Goal: Task Accomplishment & Management: Manage account settings

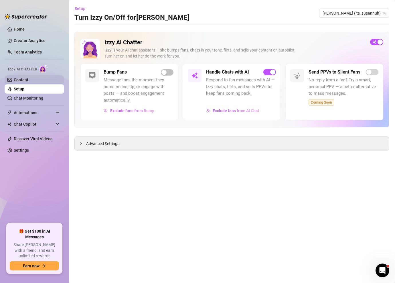
click at [28, 81] on link "Content" at bounding box center [21, 80] width 15 height 5
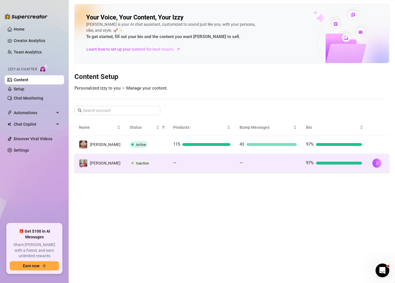
click at [371, 168] on td at bounding box center [378, 163] width 21 height 19
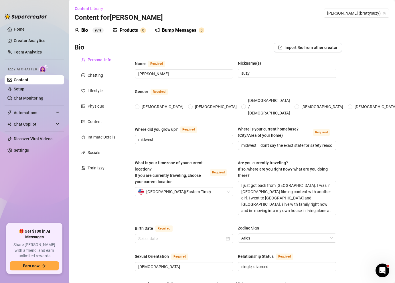
radio input "true"
type input "[DATE]"
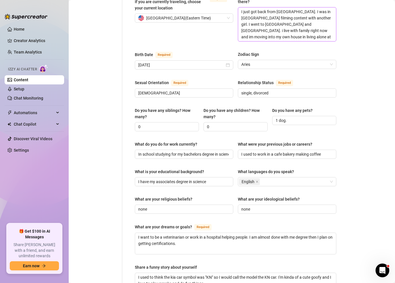
scroll to position [174, 0]
click at [164, 124] on input "0" at bounding box center [166, 127] width 56 height 6
click at [205, 132] on div "Name Required [PERSON_NAME](s) [PERSON_NAME] Gender Required [DEMOGRAPHIC_DATA]…" at bounding box center [236, 134] width 202 height 494
click at [147, 124] on input "1" at bounding box center [166, 127] width 56 height 6
type input "1 brother"
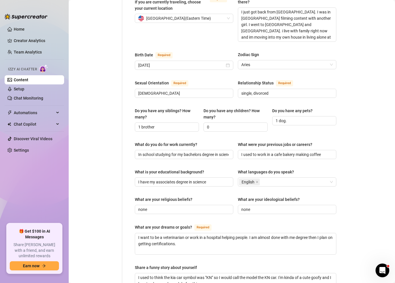
click at [114, 159] on div "Personal Info Chatting Lifestyle Physique Content Intimate Details Socials Trai…" at bounding box center [98, 133] width 48 height 505
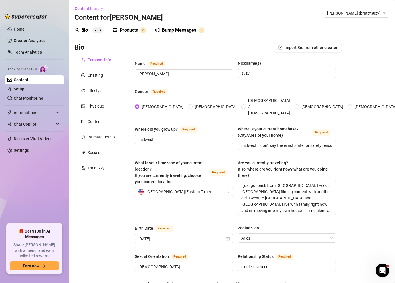
scroll to position [319, 0]
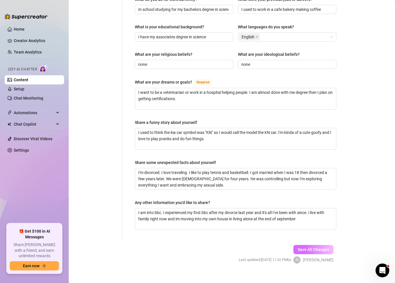
click at [315, 248] on span "Save All Changes" at bounding box center [314, 250] width 32 height 5
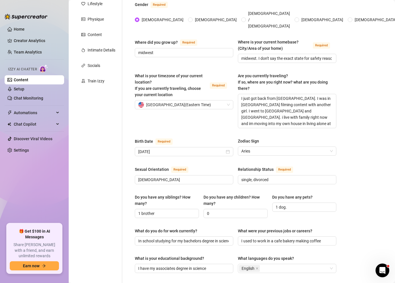
scroll to position [0, 0]
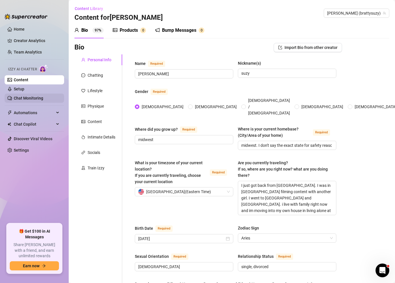
click at [34, 96] on link "Chat Monitoring" at bounding box center [29, 98] width 30 height 5
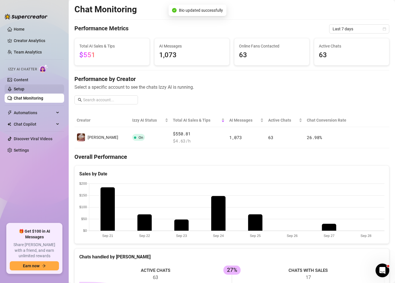
click at [24, 89] on link "Setup" at bounding box center [19, 89] width 11 height 5
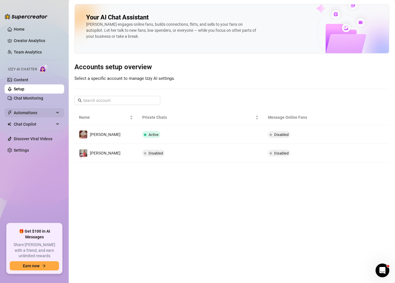
click at [38, 111] on span "Automations" at bounding box center [34, 112] width 41 height 9
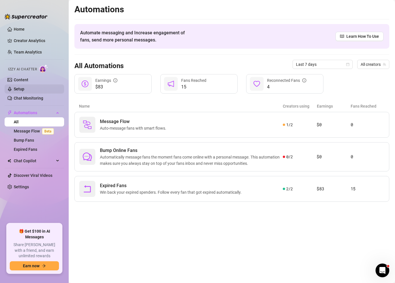
click at [24, 90] on link "Setup" at bounding box center [19, 89] width 11 height 5
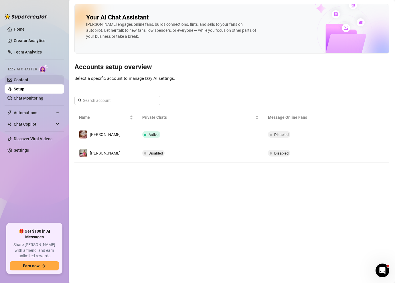
click at [28, 82] on link "Content" at bounding box center [21, 80] width 15 height 5
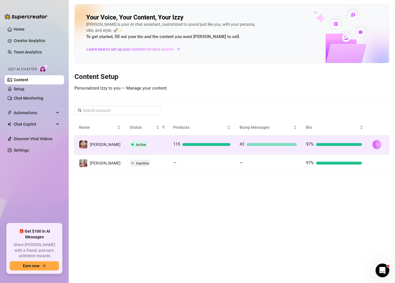
click at [375, 144] on icon "right" at bounding box center [377, 145] width 4 height 4
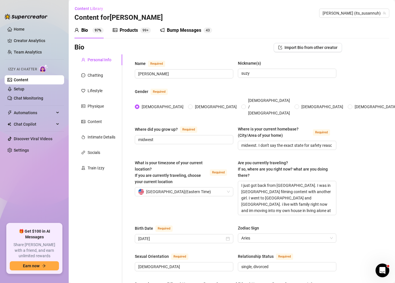
click at [172, 31] on div "Bump Messages" at bounding box center [184, 30] width 34 height 7
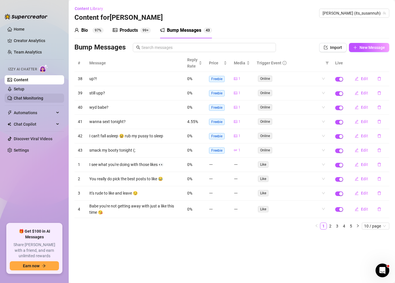
click at [34, 96] on link "Chat Monitoring" at bounding box center [29, 98] width 30 height 5
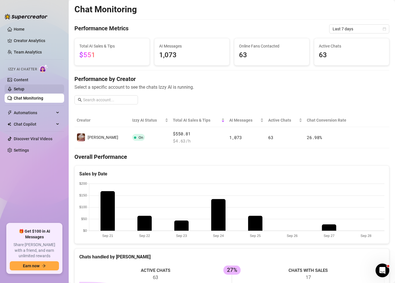
click at [24, 90] on link "Setup" at bounding box center [19, 89] width 11 height 5
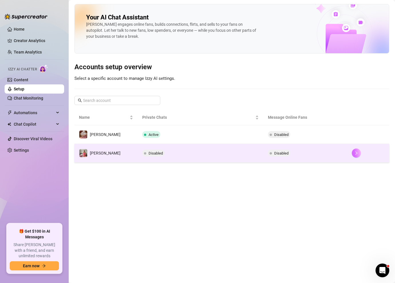
click at [357, 155] on button "button" at bounding box center [356, 153] width 9 height 9
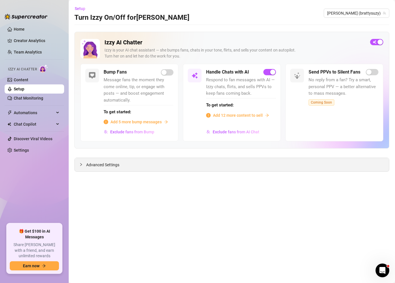
click at [98, 163] on span "Advanced Settings" at bounding box center [102, 165] width 33 height 6
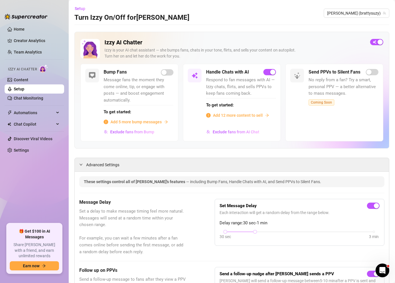
scroll to position [7, 0]
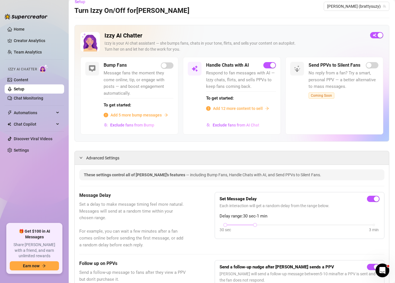
click at [261, 108] on span "Add 12 more content to sell" at bounding box center [238, 108] width 50 height 6
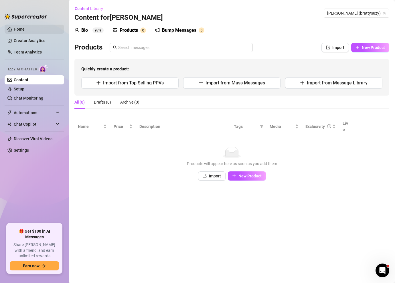
click at [24, 28] on link "Home" at bounding box center [19, 29] width 11 height 5
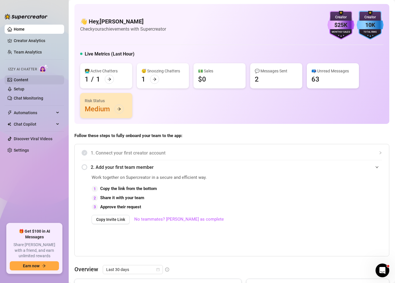
click at [28, 82] on link "Content" at bounding box center [21, 80] width 15 height 5
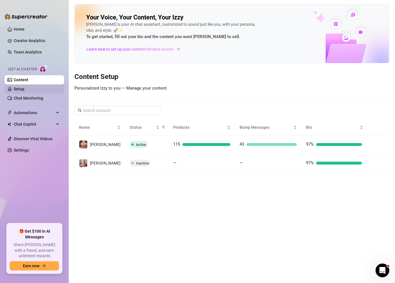
click at [24, 89] on link "Setup" at bounding box center [19, 89] width 11 height 5
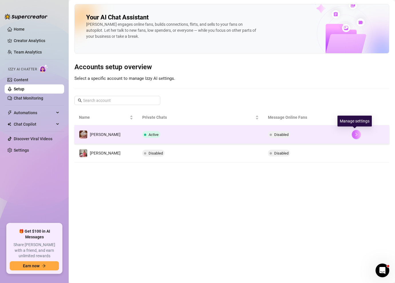
click at [357, 136] on button "button" at bounding box center [356, 134] width 9 height 9
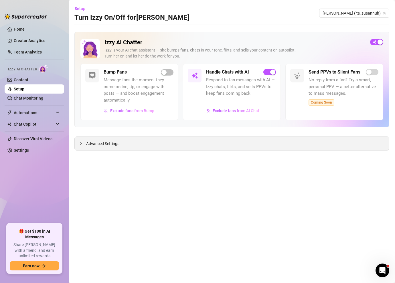
click at [92, 144] on span "Advanced Settings" at bounding box center [102, 144] width 33 height 6
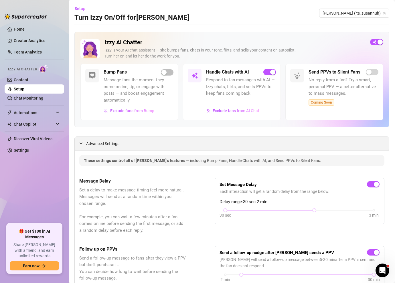
click at [92, 144] on span "Advanced Settings" at bounding box center [102, 144] width 33 height 6
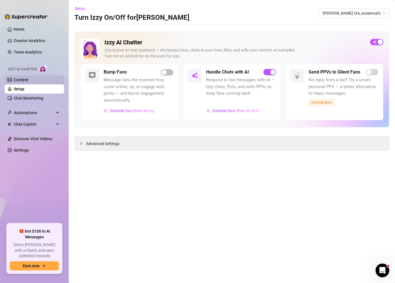
click at [28, 81] on link "Content" at bounding box center [21, 80] width 15 height 5
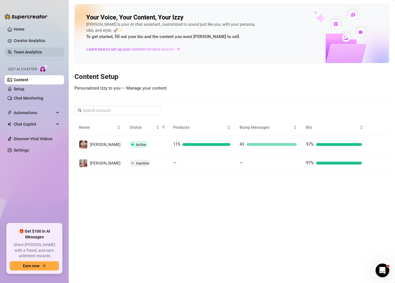
click at [38, 50] on link "Team Analytics" at bounding box center [28, 52] width 28 height 5
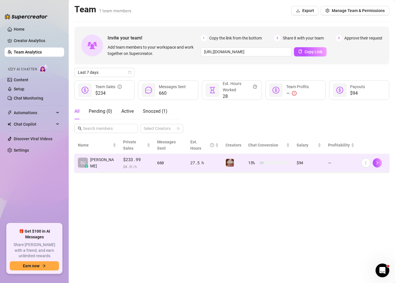
click at [351, 154] on td "—" at bounding box center [341, 163] width 33 height 18
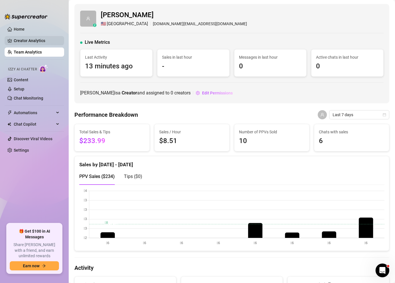
click at [27, 45] on link "Creator Analytics" at bounding box center [37, 40] width 46 height 9
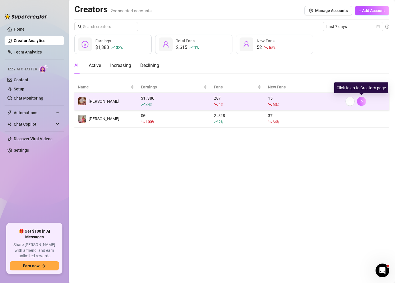
click at [363, 103] on icon "right" at bounding box center [362, 101] width 4 height 4
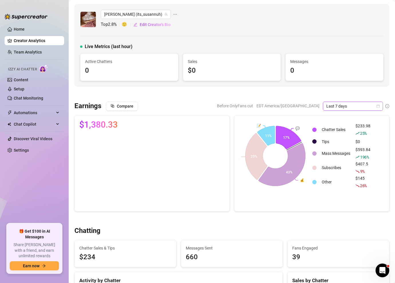
click at [380, 107] on div "Last 7 days" at bounding box center [353, 106] width 60 height 9
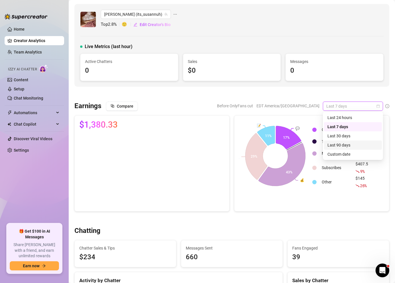
click at [361, 146] on div "Last 90 days" at bounding box center [353, 145] width 51 height 6
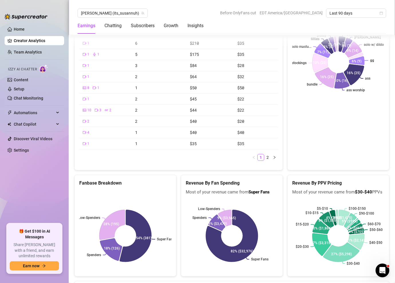
scroll to position [1136, 0]
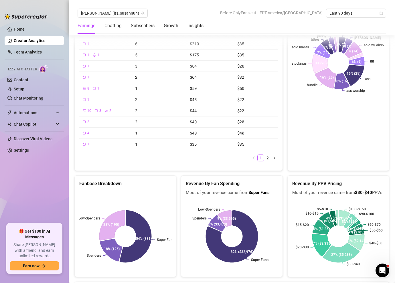
click at [286, 184] on div "Revenue By PPV Pricing Most of your revenue came from $30-$40 PPVs $100-$150 $9…" at bounding box center [338, 227] width 107 height 102
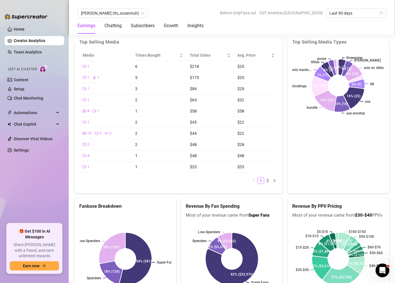
scroll to position [1113, 0]
